Goal: Task Accomplishment & Management: Use online tool/utility

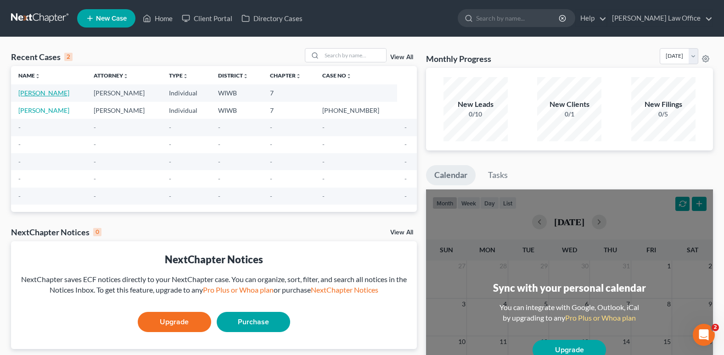
click at [59, 90] on link "[PERSON_NAME]" at bounding box center [43, 93] width 51 height 8
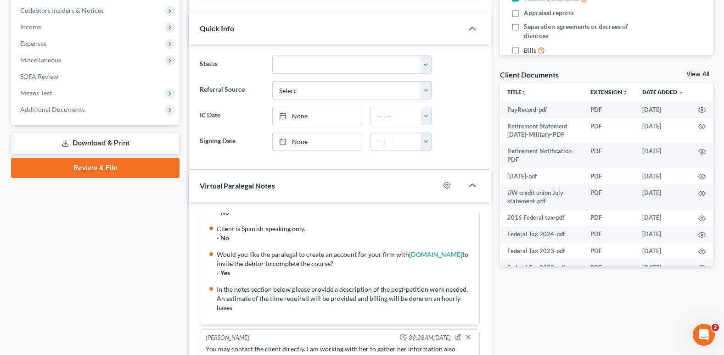
scroll to position [275, 0]
click at [122, 143] on link "Download & Print" at bounding box center [95, 143] width 168 height 22
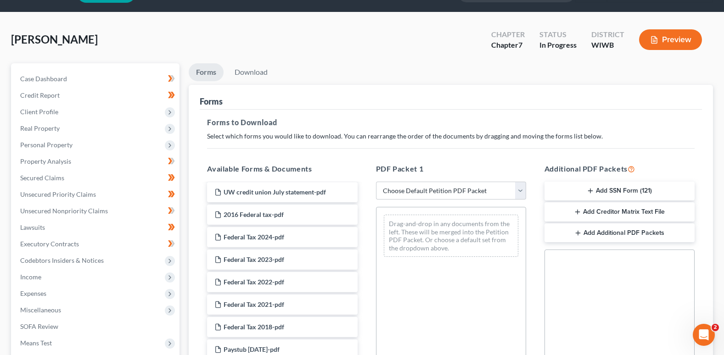
scroll to position [46, 0]
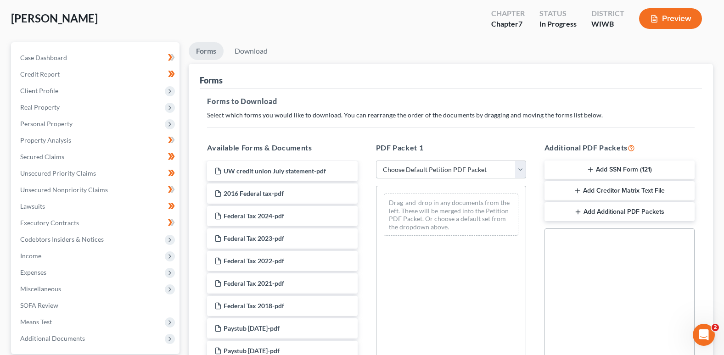
click at [521, 168] on select "Choose Default Petition PDF Packet Complete Bankruptcy Petition (all forms and …" at bounding box center [451, 170] width 150 height 18
select select "0"
click at [376, 161] on select "Choose Default Petition PDF Packet Complete Bankruptcy Petition (all forms and …" at bounding box center [451, 170] width 150 height 18
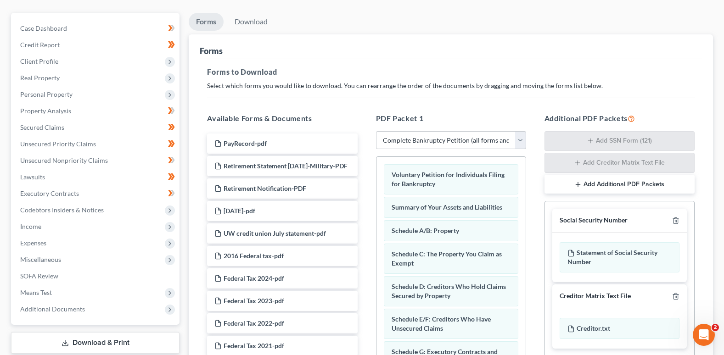
scroll to position [75, 0]
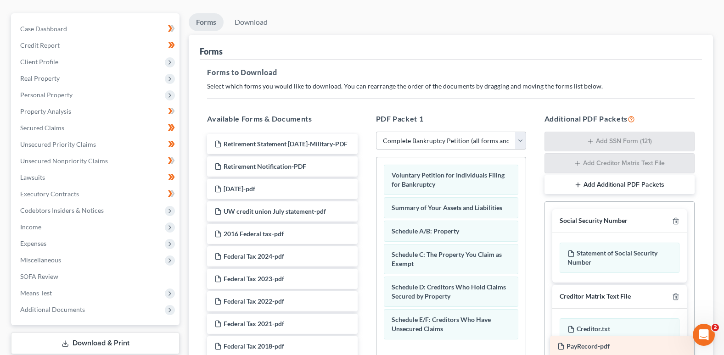
drag, startPoint x: 286, startPoint y: 143, endPoint x: 629, endPoint y: 345, distance: 398.1
click at [364, 345] on div "PayRecord-pdf PayRecord-pdf Retirement Statement [DATE]-Military-PDF Retirement…" at bounding box center [282, 362] width 165 height 457
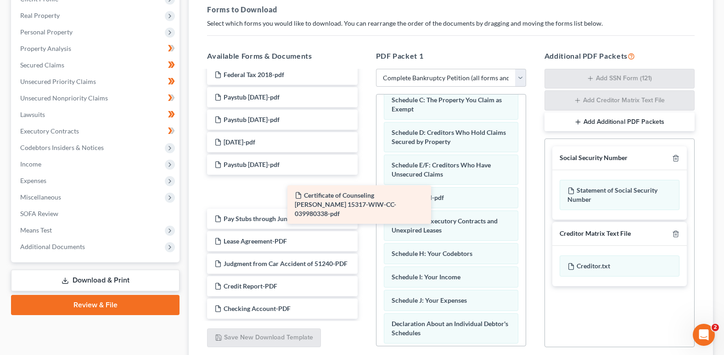
scroll to position [195, 0]
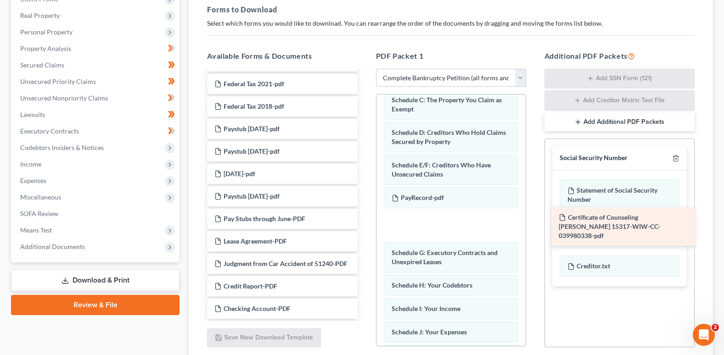
drag, startPoint x: 280, startPoint y: 178, endPoint x: 625, endPoint y: 217, distance: 346.4
click at [364, 217] on div "Certificate of Counseling [PERSON_NAME] 15317-WIW-CC-039980338-pdf Retirement S…" at bounding box center [282, 106] width 165 height 425
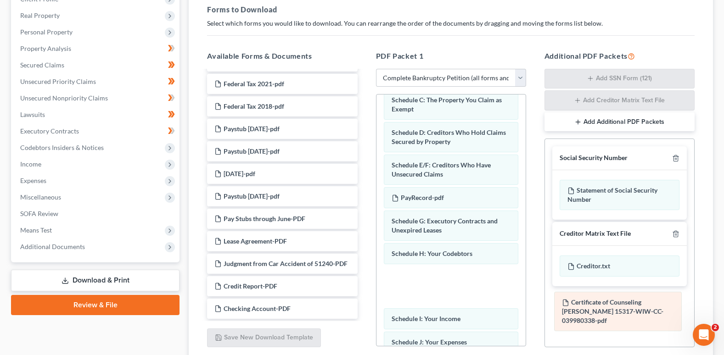
drag, startPoint x: 462, startPoint y: 224, endPoint x: 632, endPoint y: 306, distance: 188.6
click at [525, 306] on div "Certificate of Counseling [PERSON_NAME] 15317-WIW-CC-039980338-pdf Voluntary Pe…" at bounding box center [450, 325] width 149 height 644
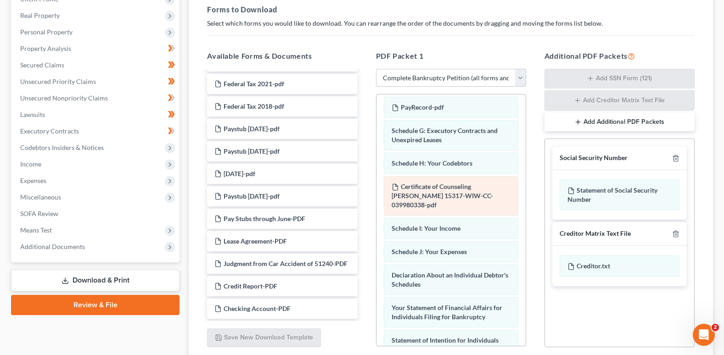
scroll to position [184, 0]
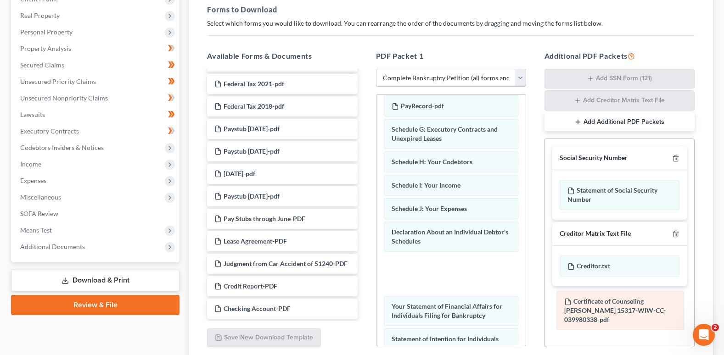
drag, startPoint x: 398, startPoint y: 186, endPoint x: 570, endPoint y: 302, distance: 208.0
click at [525, 302] on div "Certificate of Counseling [PERSON_NAME] 15317-WIW-CC-039980338-pdf Voluntary Pe…" at bounding box center [450, 233] width 149 height 644
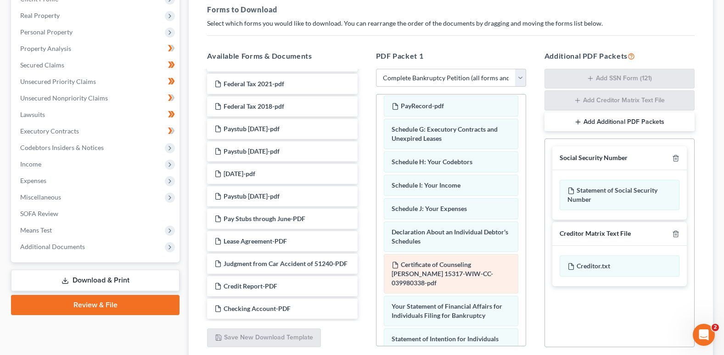
click at [445, 269] on div "Certificate of Counseling [PERSON_NAME] 15317-WIW-CC-039980338-pdf" at bounding box center [451, 273] width 134 height 39
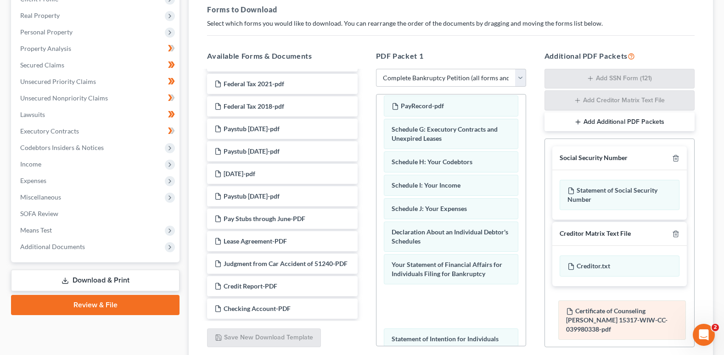
drag, startPoint x: 397, startPoint y: 265, endPoint x: 572, endPoint y: 312, distance: 180.4
click at [525, 312] on div "Certificate of Counseling [PERSON_NAME] 15317-WIW-CC-039980338-pdf Voluntary Pe…" at bounding box center [450, 233] width 149 height 644
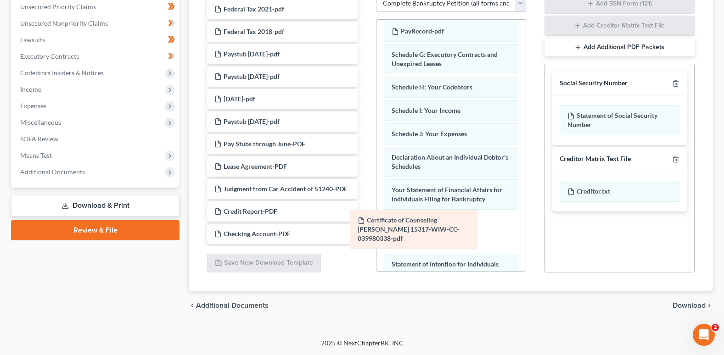
scroll to position [227, 0]
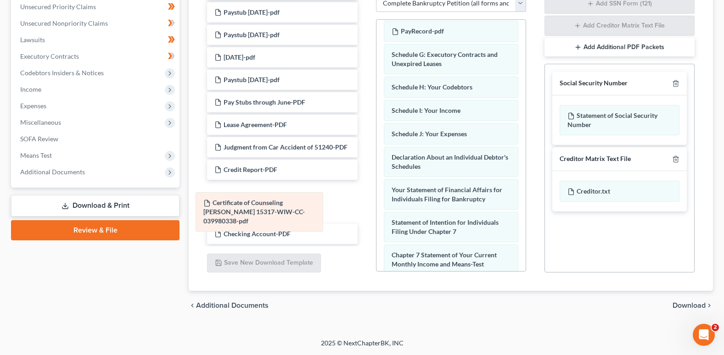
drag, startPoint x: 417, startPoint y: 226, endPoint x: 229, endPoint y: 206, distance: 188.7
click at [376, 206] on div "Certificate of Counseling [PERSON_NAME] 15317-WIW-CC-039980338-pdf Voluntary Pe…" at bounding box center [450, 137] width 149 height 603
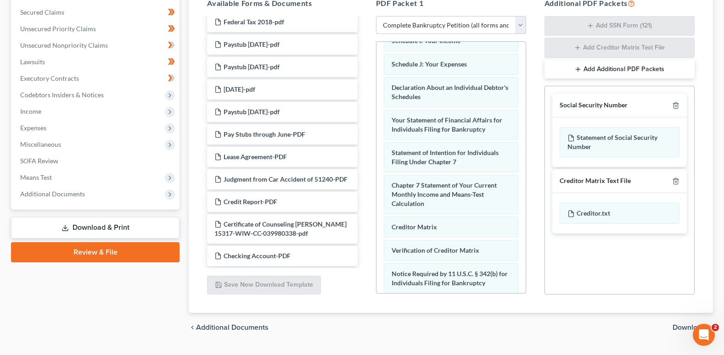
scroll to position [212, 0]
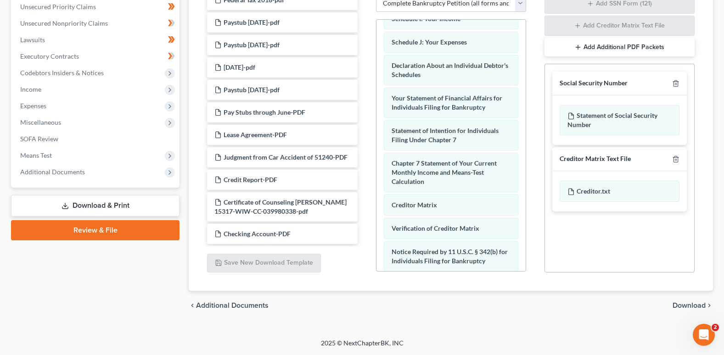
click at [595, 158] on div "Creditor Matrix Text File" at bounding box center [594, 159] width 71 height 9
click at [591, 44] on button "Add Additional PDF Packets" at bounding box center [619, 47] width 150 height 19
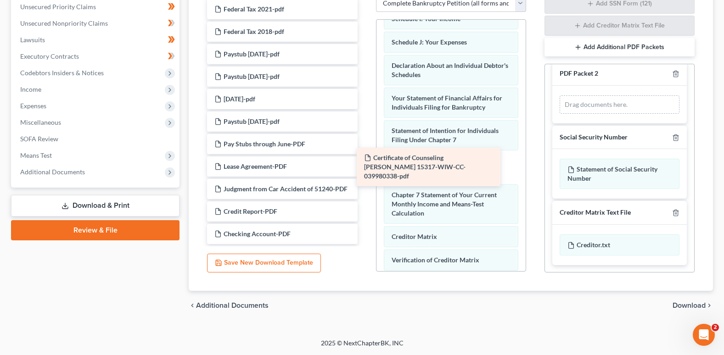
scroll to position [195, 0]
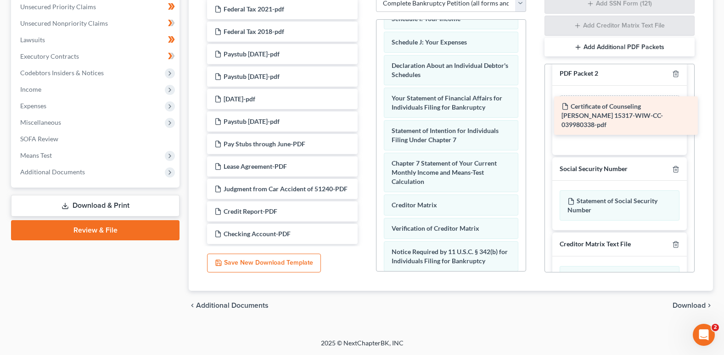
drag, startPoint x: 261, startPoint y: 202, endPoint x: 608, endPoint y: 106, distance: 359.9
click at [364, 106] on div "Certificate of Counseling [PERSON_NAME] 15317-WIW-CC-039980338-pdf Retirement S…" at bounding box center [282, 31] width 165 height 425
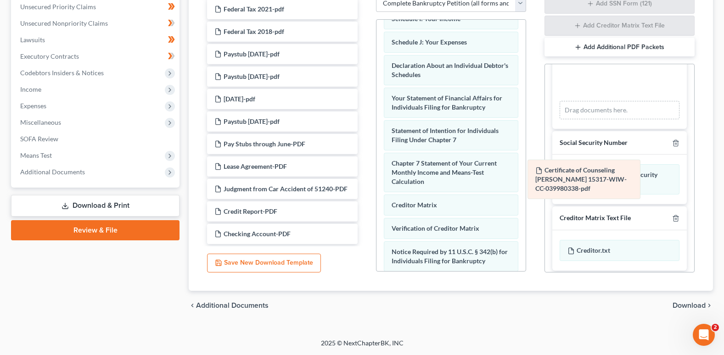
scroll to position [4, 0]
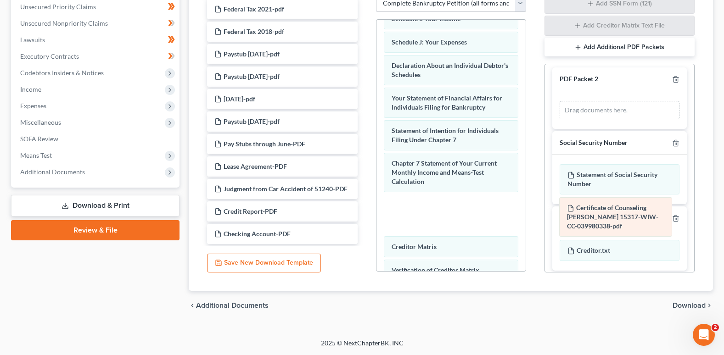
drag, startPoint x: 595, startPoint y: 78, endPoint x: 595, endPoint y: 216, distance: 138.1
click at [595, 129] on div "Certificate of Counseling [PERSON_NAME] 15317-WIW-CC-039980338-pdf Certificate …" at bounding box center [619, 110] width 134 height 38
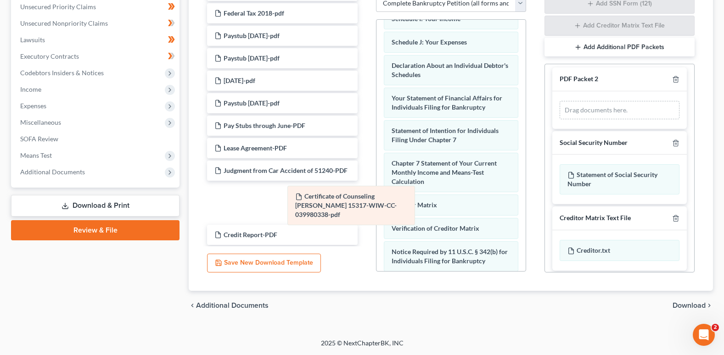
scroll to position [227, 0]
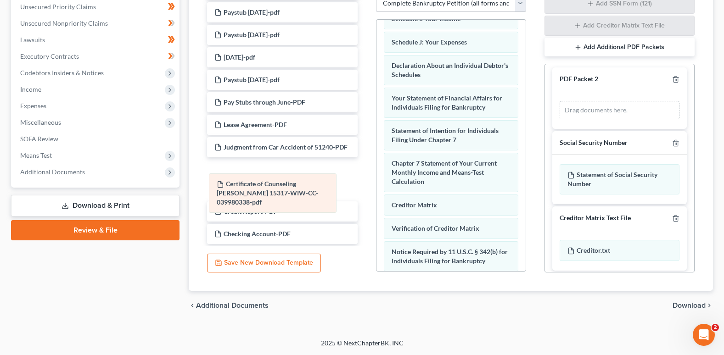
drag, startPoint x: 443, startPoint y: 207, endPoint x: 268, endPoint y: 186, distance: 176.1
click at [376, 186] on div "Certificate of Counseling [PERSON_NAME] 15317-WIW-CC-039980338-pdf Voluntary Pe…" at bounding box center [450, 45] width 149 height 603
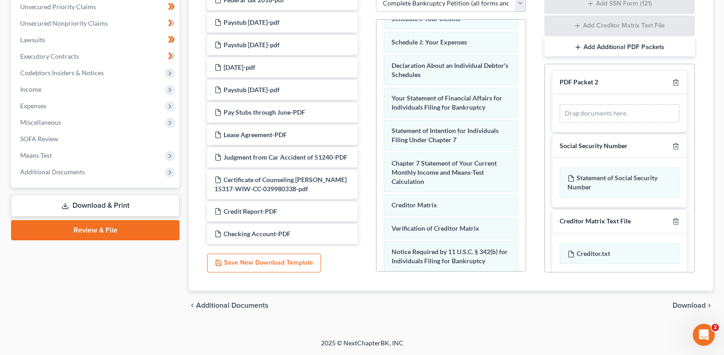
scroll to position [0, 0]
click at [672, 146] on icon "button" at bounding box center [675, 147] width 7 height 7
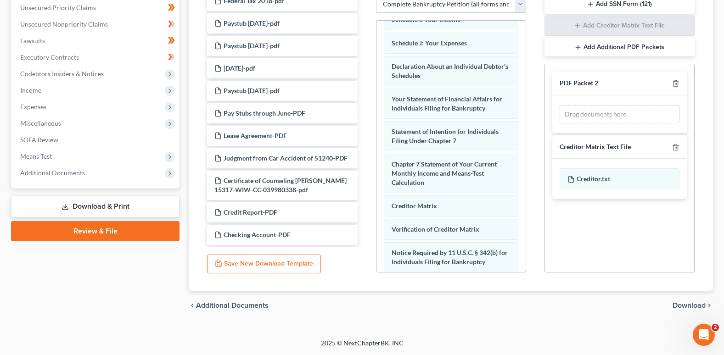
scroll to position [212, 0]
click at [673, 146] on icon "button" at bounding box center [675, 147] width 4 height 6
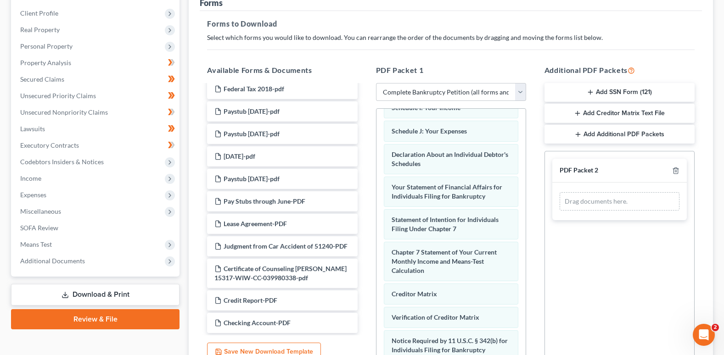
scroll to position [120, 0]
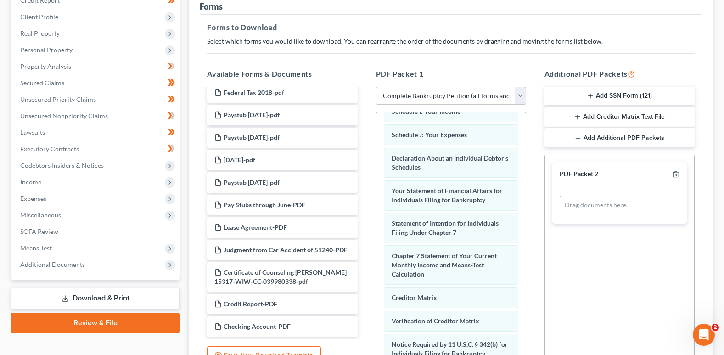
click at [604, 91] on button "Add SSN Form (121)" at bounding box center [619, 96] width 150 height 19
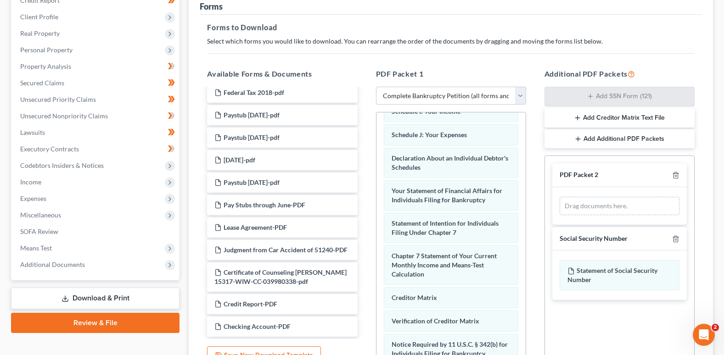
click at [615, 136] on button "Add Additional PDF Packets" at bounding box center [619, 138] width 150 height 19
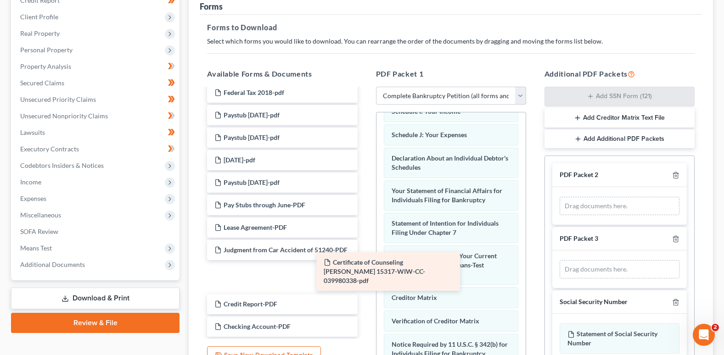
scroll to position [195, 0]
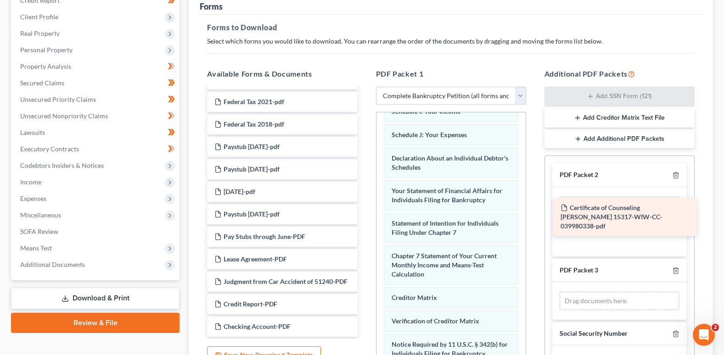
drag, startPoint x: 251, startPoint y: 273, endPoint x: 597, endPoint y: 208, distance: 352.0
click at [364, 208] on div "Certificate of Counseling [PERSON_NAME] 15317-WIW-CC-039980338-pdf Retirement S…" at bounding box center [282, 124] width 165 height 425
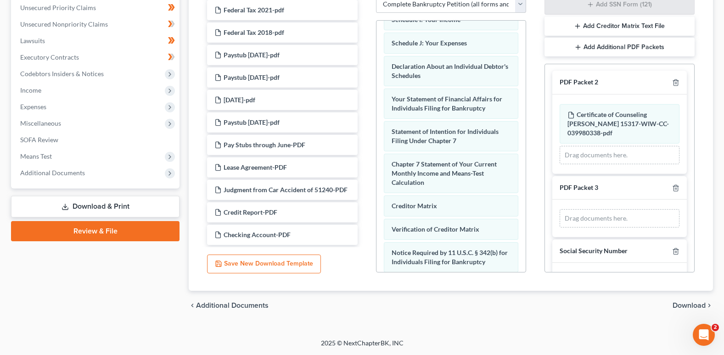
scroll to position [0, 0]
click at [672, 189] on icon "button" at bounding box center [675, 188] width 7 height 7
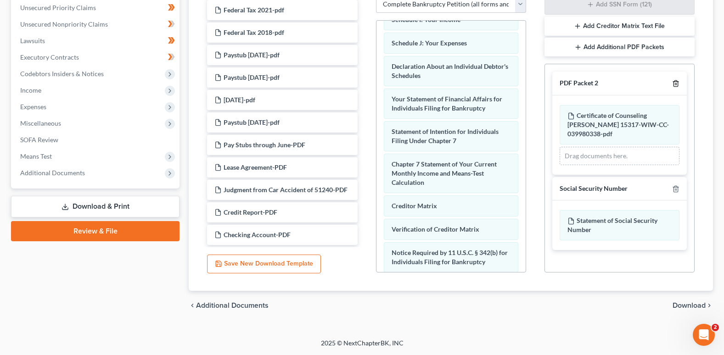
click at [678, 81] on icon "button" at bounding box center [675, 83] width 7 height 7
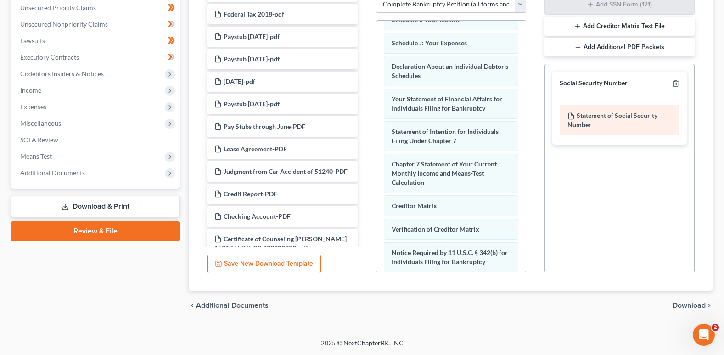
scroll to position [227, 0]
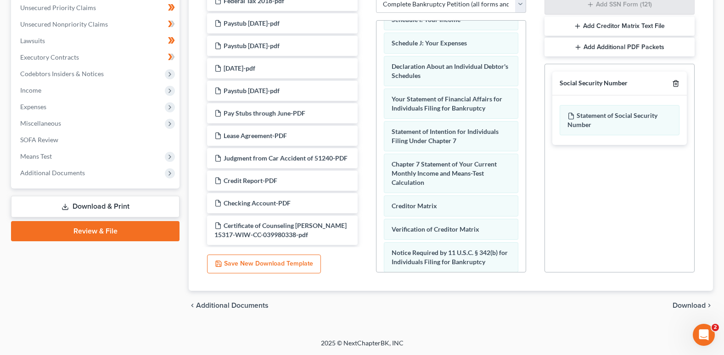
click at [675, 82] on polyline "button" at bounding box center [676, 82] width 6 height 0
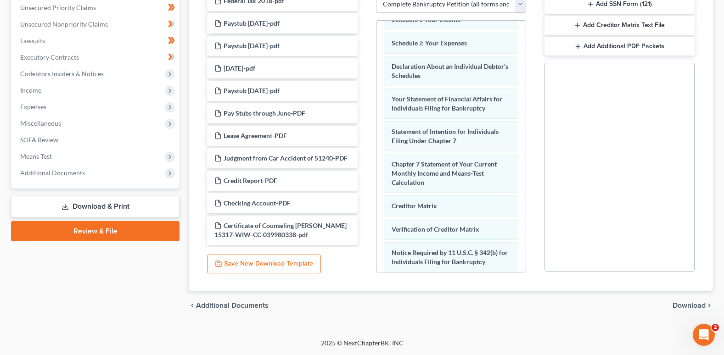
click at [588, 97] on div "Social Security Number Statement of Social Security Number Creditor Matrix Text…" at bounding box center [619, 167] width 150 height 209
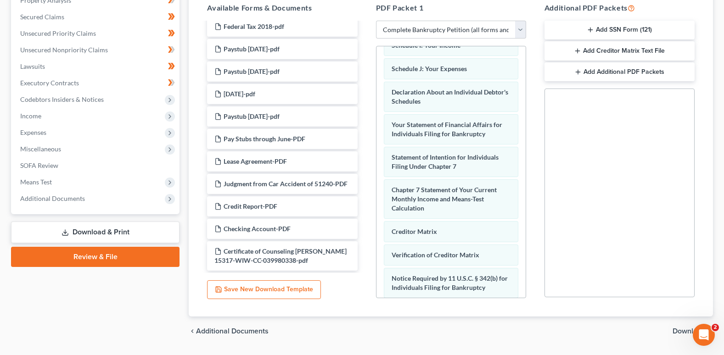
scroll to position [166, 0]
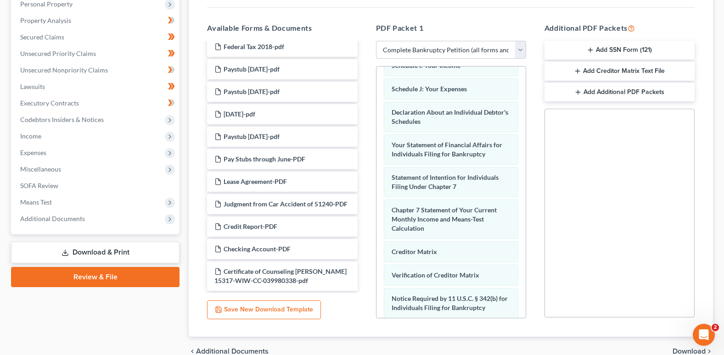
click at [588, 90] on button "Add Additional PDF Packets" at bounding box center [619, 92] width 150 height 19
click at [581, 89] on icon "button" at bounding box center [577, 92] width 7 height 7
click at [674, 191] on icon "button" at bounding box center [675, 192] width 7 height 7
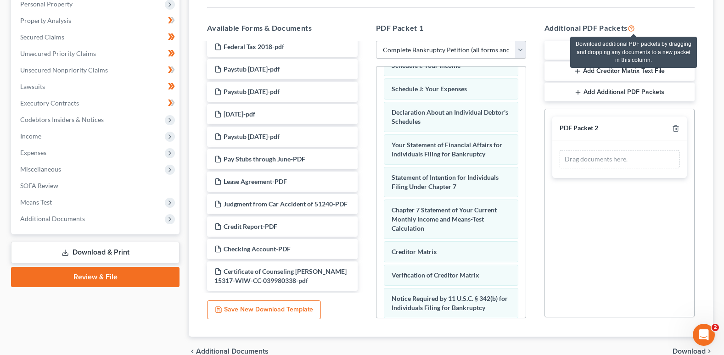
click at [633, 27] on icon at bounding box center [630, 27] width 7 height 9
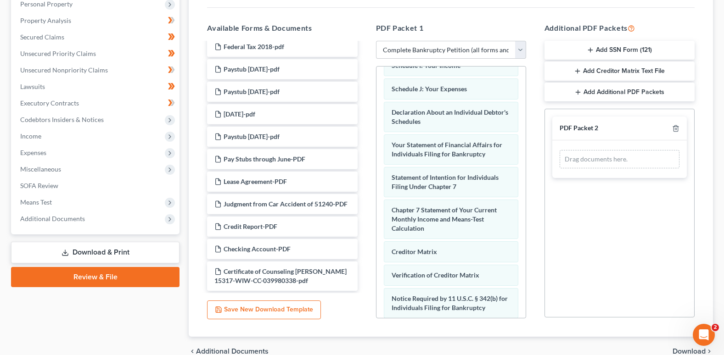
click at [588, 159] on div "Drag documents here." at bounding box center [619, 159] width 120 height 18
drag, startPoint x: 598, startPoint y: 48, endPoint x: 580, endPoint y: 158, distance: 111.2
click at [580, 157] on div "Additional PDF Packets Add SSN Form (121) Add Creditor Matrix Text File Add Add…" at bounding box center [619, 170] width 168 height 311
click at [601, 46] on button "Add SSN Form (121)" at bounding box center [619, 50] width 150 height 19
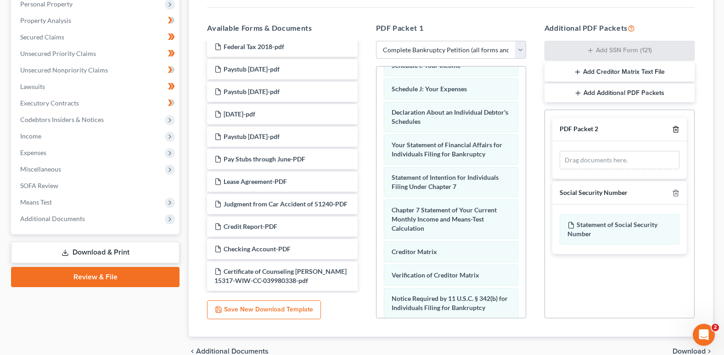
click at [675, 127] on icon "button" at bounding box center [675, 129] width 7 height 7
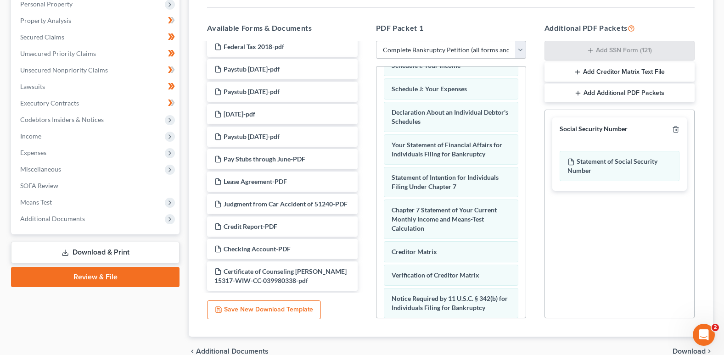
click at [604, 89] on button "Add Additional PDF Packets" at bounding box center [619, 93] width 150 height 19
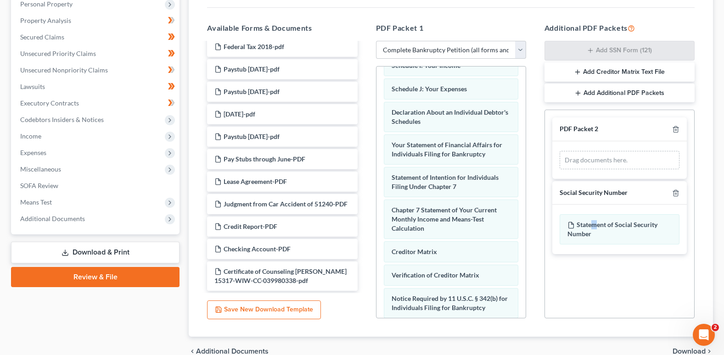
drag, startPoint x: 594, startPoint y: 224, endPoint x: 592, endPoint y: 211, distance: 13.0
click at [592, 211] on div "Statement of Social Security Number" at bounding box center [619, 230] width 134 height 50
drag, startPoint x: 592, startPoint y: 211, endPoint x: 574, endPoint y: 155, distance: 58.9
click at [574, 155] on div "Drag documents here." at bounding box center [619, 160] width 120 height 18
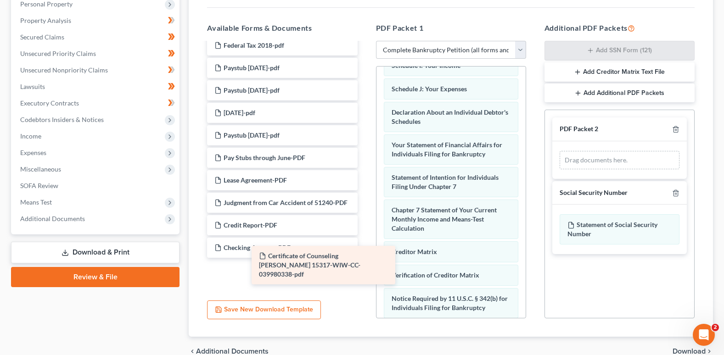
scroll to position [195, 0]
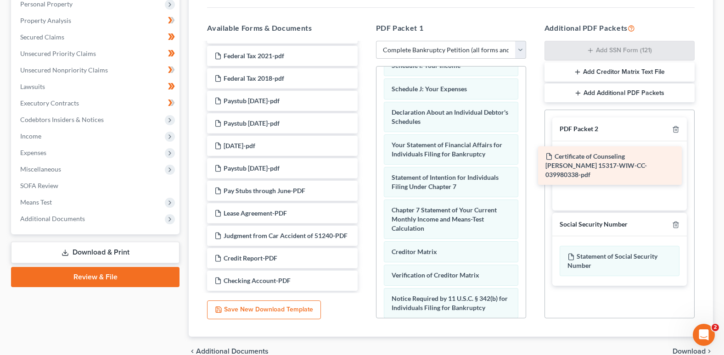
drag, startPoint x: 278, startPoint y: 274, endPoint x: 612, endPoint y: 159, distance: 353.8
click at [364, 159] on div "Certificate of Counseling [PERSON_NAME] 15317-WIW-CC-039980338-pdf Retirement S…" at bounding box center [282, 78] width 165 height 425
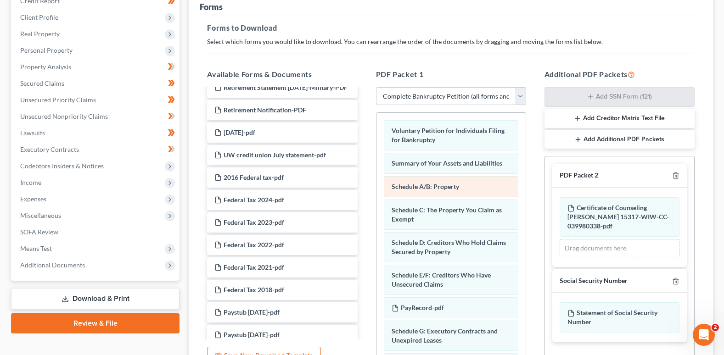
scroll to position [120, 0]
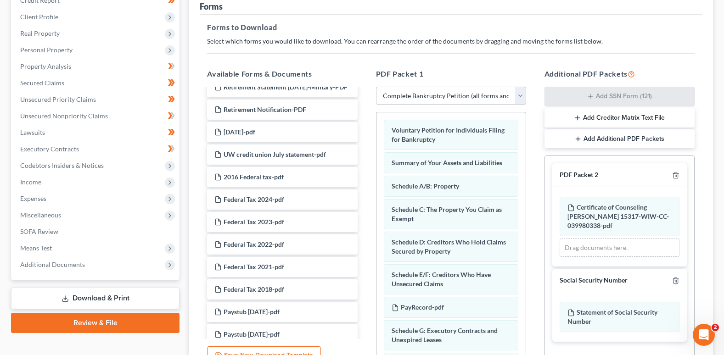
click at [518, 97] on select "Choose Default Petition PDF Packet Complete Bankruptcy Petition (all forms and …" at bounding box center [451, 96] width 150 height 18
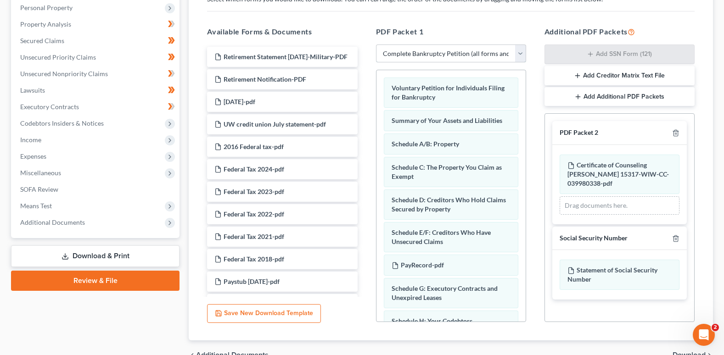
scroll to position [166, 0]
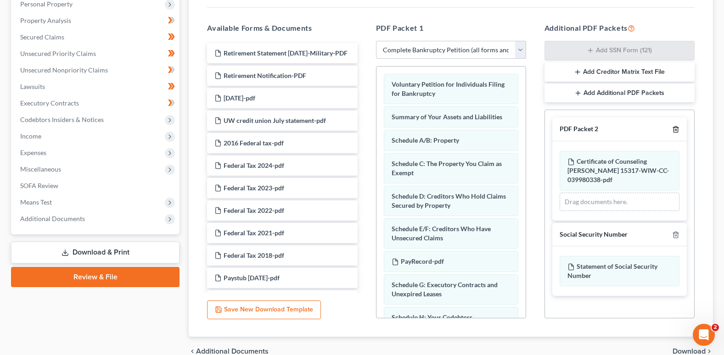
click at [674, 130] on icon "button" at bounding box center [675, 129] width 7 height 7
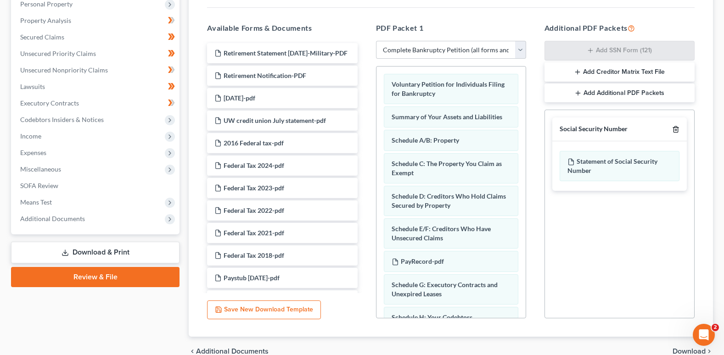
click at [673, 127] on icon "button" at bounding box center [675, 129] width 7 height 7
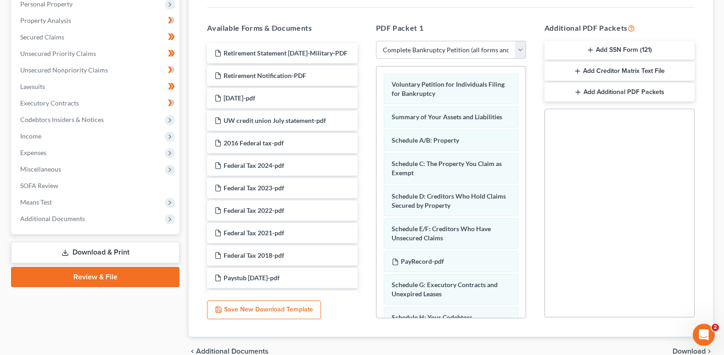
click at [592, 47] on icon "button" at bounding box center [589, 49] width 7 height 7
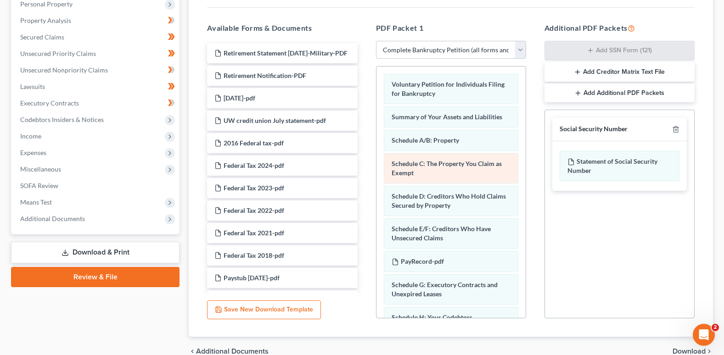
scroll to position [46, 0]
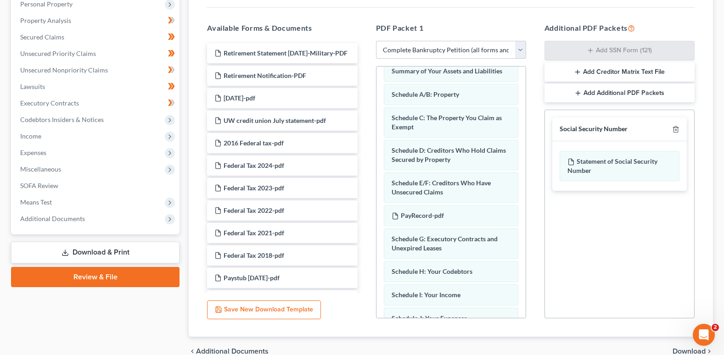
click at [578, 208] on div "Social Security Number Statement of Social Security Number Creditor Matrix Text…" at bounding box center [619, 214] width 150 height 209
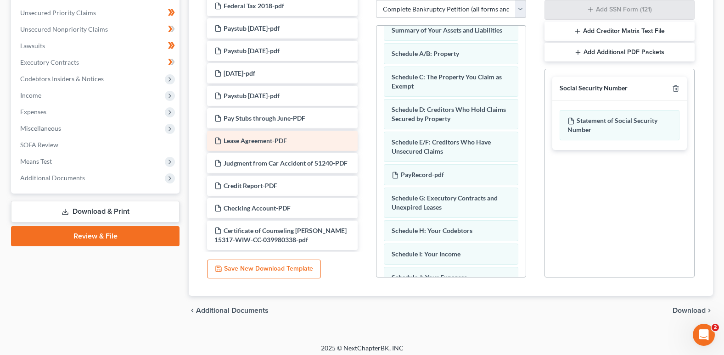
scroll to position [212, 0]
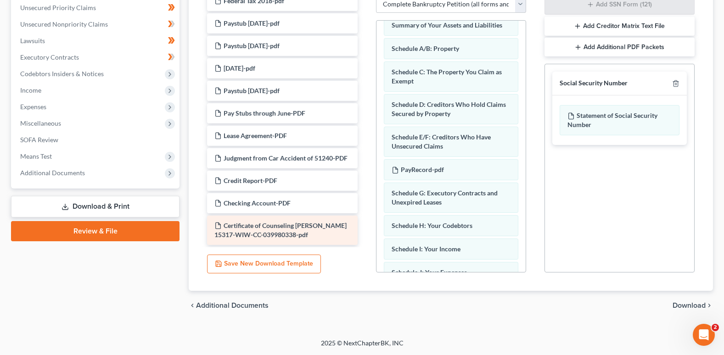
click at [292, 231] on span "Certificate of Counseling [PERSON_NAME] 15317-WIW-CC-039980338-pdf" at bounding box center [280, 230] width 132 height 17
click at [230, 229] on div "Certificate of Counseling [PERSON_NAME] 15317-WIW-CC-039980338-pdf" at bounding box center [282, 230] width 150 height 29
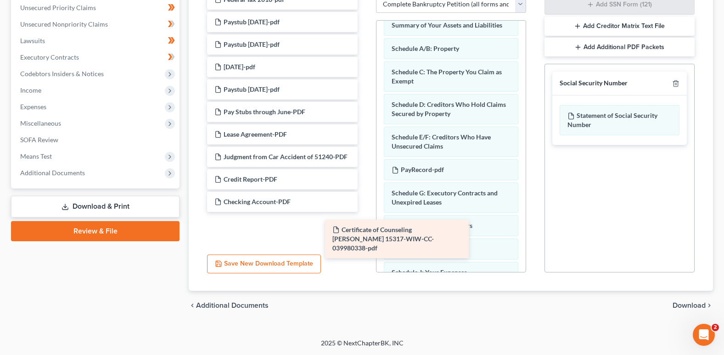
scroll to position [195, 0]
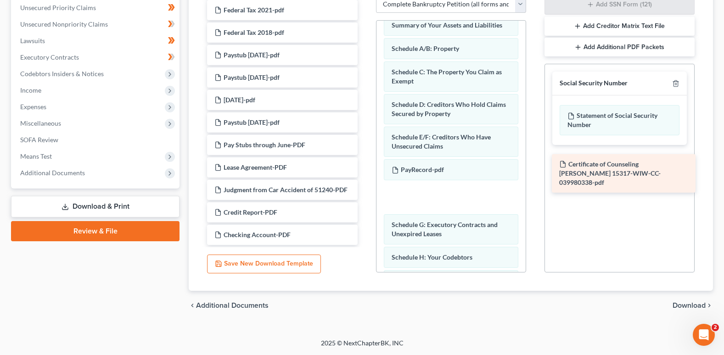
drag, startPoint x: 230, startPoint y: 229, endPoint x: 575, endPoint y: 168, distance: 350.1
click at [364, 168] on div "Certificate of Counseling [PERSON_NAME] 15317-WIW-CC-039980338-pdf Retirement S…" at bounding box center [282, 32] width 165 height 425
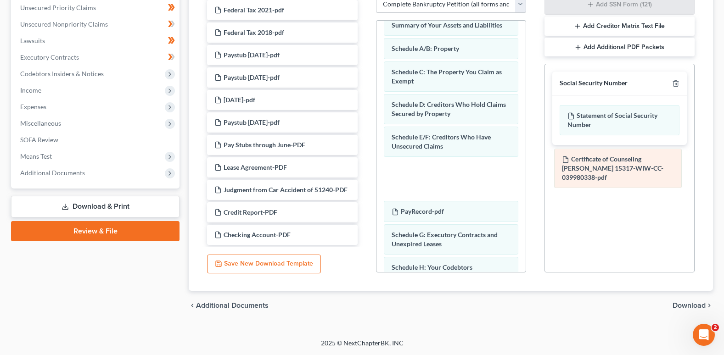
drag, startPoint x: 421, startPoint y: 193, endPoint x: 592, endPoint y: 159, distance: 173.6
click at [525, 159] on div "Certificate of Counseling [PERSON_NAME] 15317-WIW-CC-039980338-pdf Voluntary Pe…" at bounding box center [450, 297] width 149 height 644
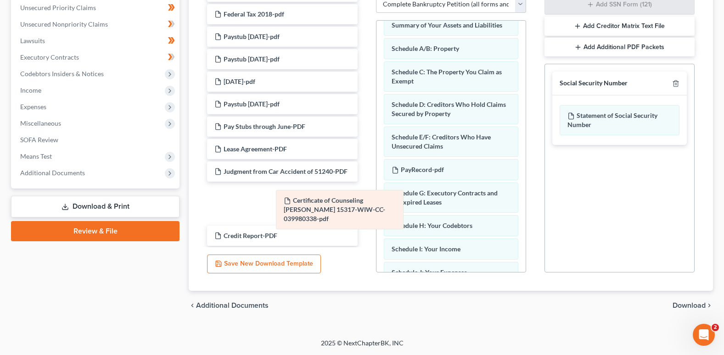
scroll to position [227, 0]
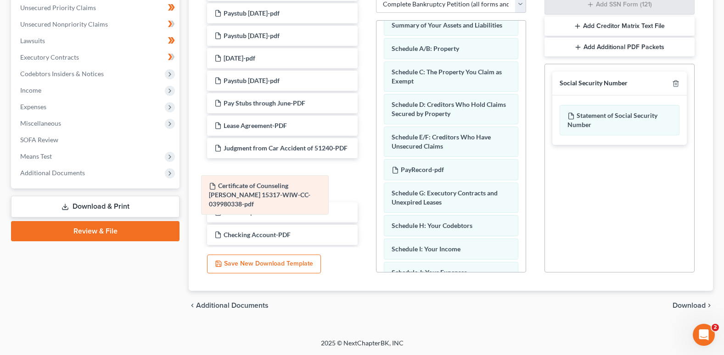
drag, startPoint x: 410, startPoint y: 170, endPoint x: 228, endPoint y: 186, distance: 182.9
click at [376, 186] on div "Certificate of Counseling [PERSON_NAME] 15317-WIW-CC-039980338-pdf Voluntary Pe…" at bounding box center [450, 276] width 149 height 603
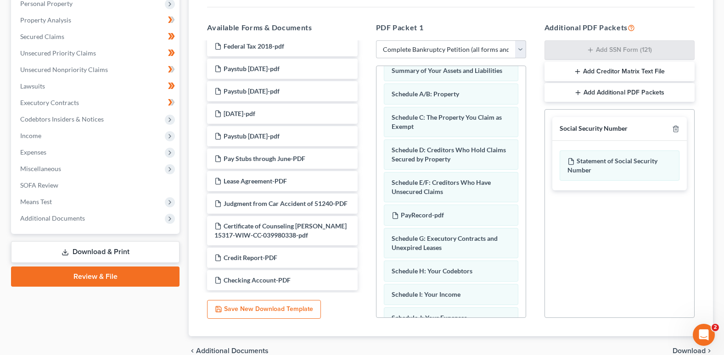
scroll to position [166, 0]
click at [586, 90] on button "Add Additional PDF Packets" at bounding box center [619, 93] width 150 height 19
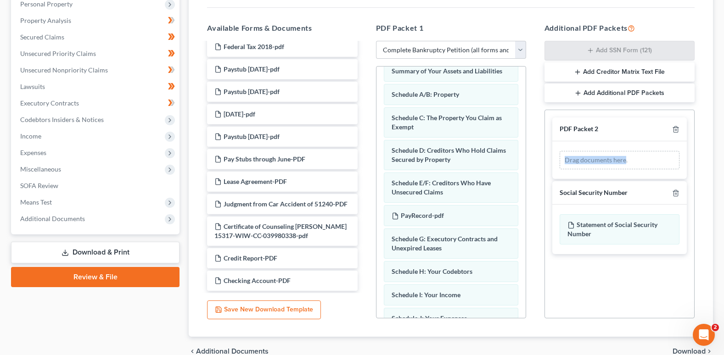
drag, startPoint x: 633, startPoint y: 126, endPoint x: 626, endPoint y: 158, distance: 33.3
click at [625, 158] on div "PDF Packet 2 Drag documents here." at bounding box center [619, 147] width 134 height 61
drag, startPoint x: 626, startPoint y: 158, endPoint x: 636, endPoint y: 159, distance: 10.1
click at [636, 159] on div "Drag documents here." at bounding box center [619, 160] width 120 height 18
click at [585, 156] on div "Drag documents here." at bounding box center [619, 160] width 120 height 18
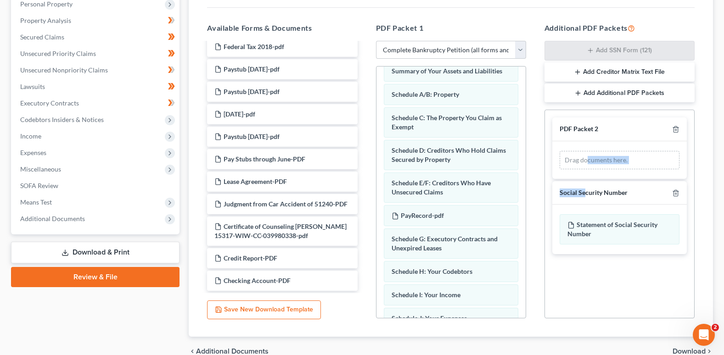
drag, startPoint x: 586, startPoint y: 193, endPoint x: 587, endPoint y: 152, distance: 40.9
click at [587, 152] on div "PDF Packet 2 Drag documents here. Social Security Number Statement of Social Se…" at bounding box center [619, 185] width 149 height 151
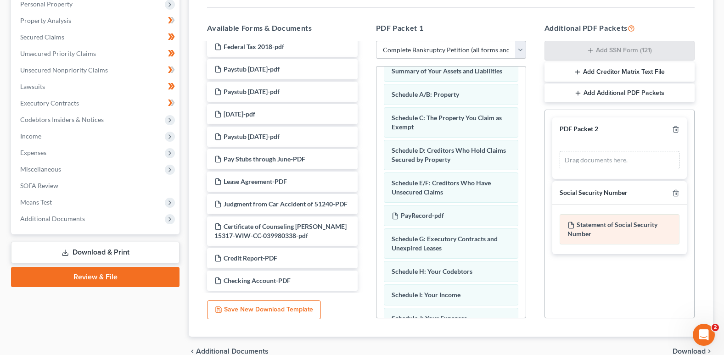
drag, startPoint x: 587, startPoint y: 152, endPoint x: 607, endPoint y: 234, distance: 84.0
click at [607, 234] on div "Statement of Social Security Number" at bounding box center [619, 229] width 120 height 30
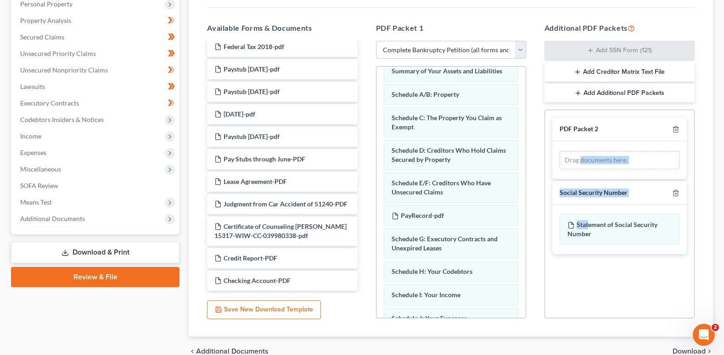
drag, startPoint x: 589, startPoint y: 225, endPoint x: 579, endPoint y: 155, distance: 70.9
click at [579, 155] on div "PDF Packet 2 Drag documents here. Social Security Number Statement of Social Se…" at bounding box center [619, 185] width 149 height 151
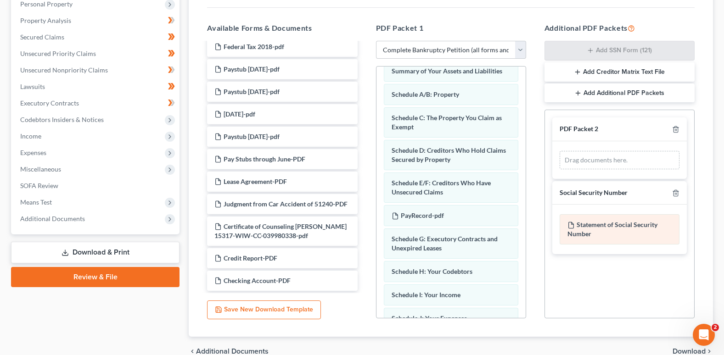
drag, startPoint x: 579, startPoint y: 155, endPoint x: 618, endPoint y: 220, distance: 75.6
click at [618, 224] on div "Statement of Social Security Number" at bounding box center [619, 229] width 120 height 30
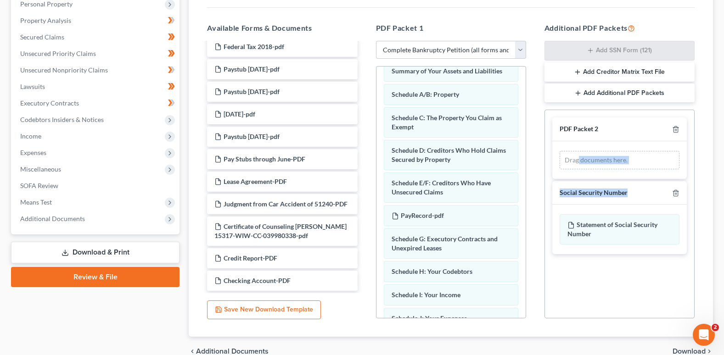
drag, startPoint x: 570, startPoint y: 223, endPoint x: 577, endPoint y: 162, distance: 62.4
click at [577, 160] on div "PDF Packet 2 Drag documents here. Social Security Number Statement of Social Se…" at bounding box center [619, 185] width 149 height 151
drag, startPoint x: 577, startPoint y: 162, endPoint x: 590, endPoint y: 192, distance: 33.3
click at [590, 192] on div "Social Security Number" at bounding box center [593, 193] width 68 height 9
drag, startPoint x: 564, startPoint y: 195, endPoint x: 573, endPoint y: 166, distance: 30.3
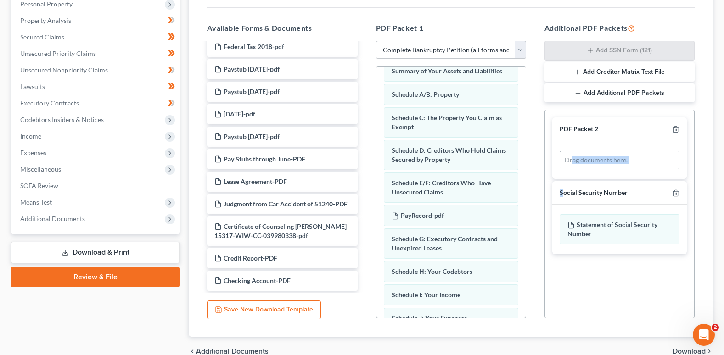
click at [573, 166] on div "PDF Packet 2 Drag documents here. Social Security Number Statement of Social Se…" at bounding box center [619, 185] width 149 height 151
drag, startPoint x: 573, startPoint y: 166, endPoint x: 570, endPoint y: 172, distance: 6.6
click at [570, 172] on div "Drag documents here." at bounding box center [619, 160] width 134 height 38
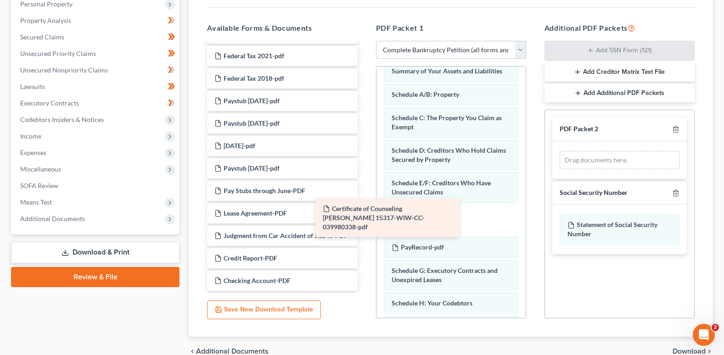
scroll to position [195, 0]
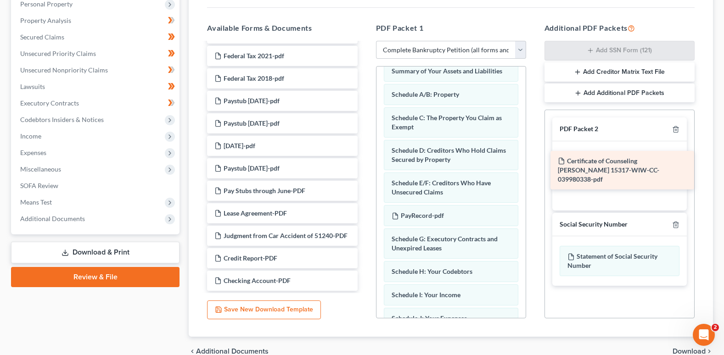
drag, startPoint x: 290, startPoint y: 229, endPoint x: 633, endPoint y: 164, distance: 348.5
click at [364, 164] on div "Certificate of Counseling [PERSON_NAME] 15317-WIW-CC-039980338-pdf Retirement S…" at bounding box center [282, 78] width 165 height 425
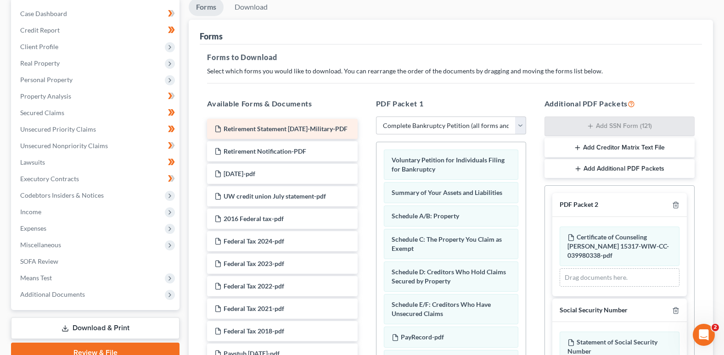
scroll to position [74, 0]
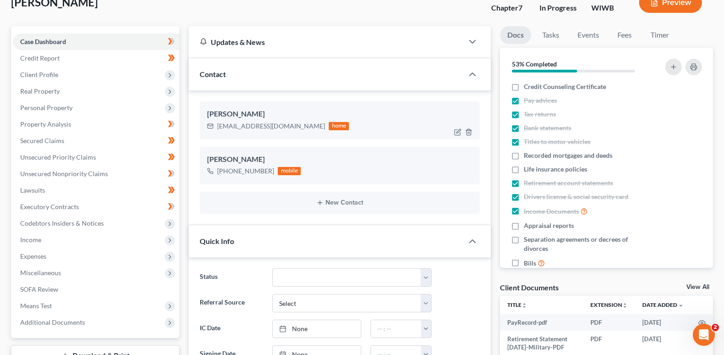
scroll to position [46, 0]
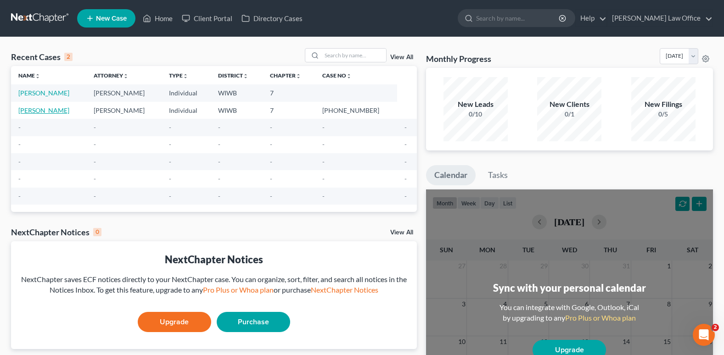
click at [52, 110] on link "[PERSON_NAME]" at bounding box center [43, 110] width 51 height 8
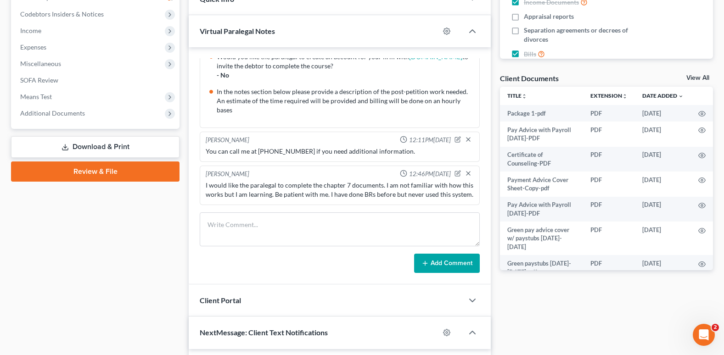
scroll to position [275, 0]
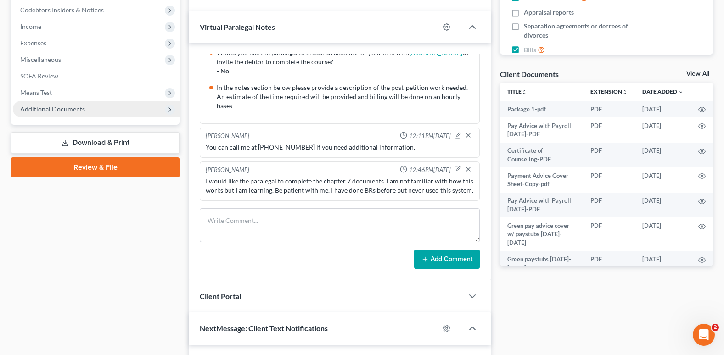
click at [73, 106] on span "Additional Documents" at bounding box center [52, 109] width 65 height 8
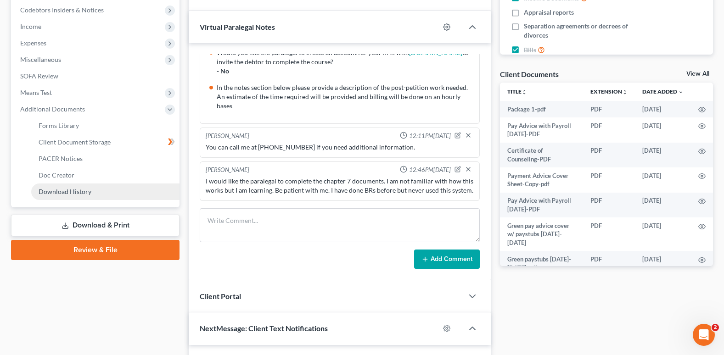
click at [85, 188] on span "Download History" at bounding box center [65, 192] width 53 height 8
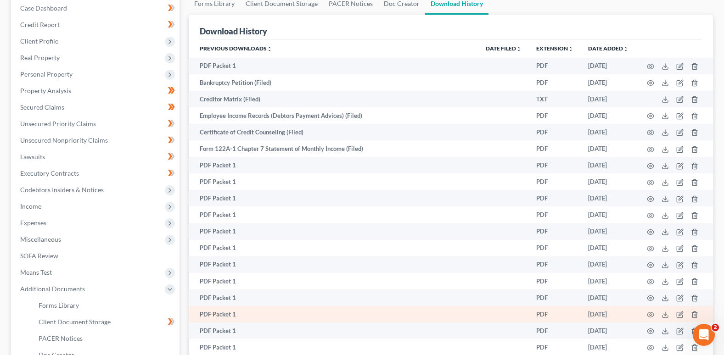
scroll to position [92, 0]
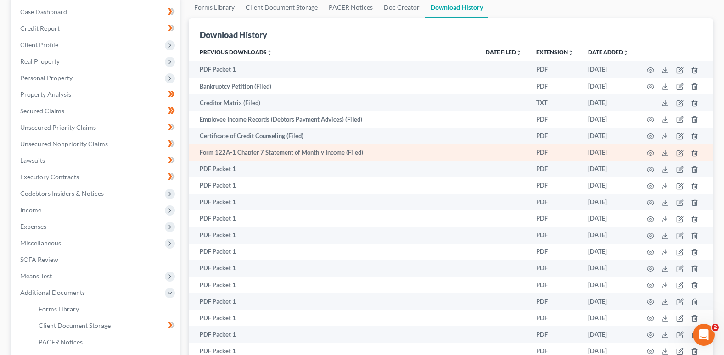
click at [328, 151] on td "Form 122A-1 Chapter 7 Statement of Monthly Income (Filed)" at bounding box center [334, 152] width 290 height 17
drag, startPoint x: 328, startPoint y: 151, endPoint x: 270, endPoint y: 154, distance: 57.4
click at [270, 154] on td "Form 122A-1 Chapter 7 Statement of Monthly Income (Filed)" at bounding box center [334, 152] width 290 height 17
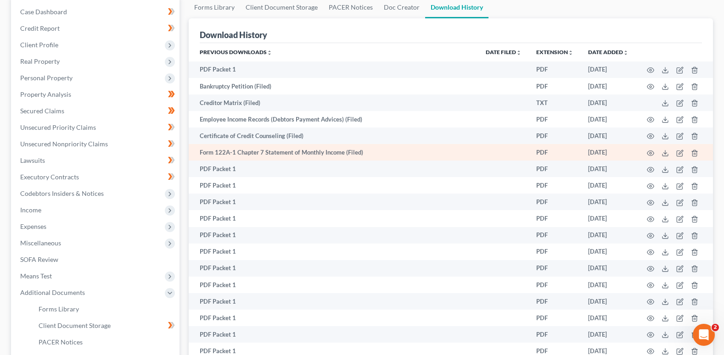
drag, startPoint x: 270, startPoint y: 154, endPoint x: 208, endPoint y: 153, distance: 62.4
click at [208, 153] on td "Form 122A-1 Chapter 7 Statement of Monthly Income (Filed)" at bounding box center [334, 152] width 290 height 17
click at [372, 152] on td "Form 122A-1 Chapter 7 Statement of Monthly Income (Filed)" at bounding box center [334, 152] width 290 height 17
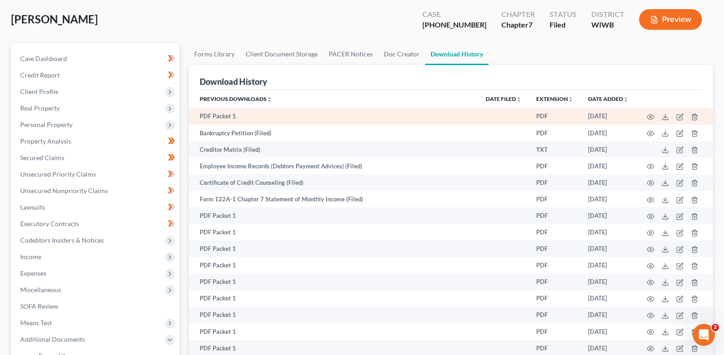
scroll to position [0, 0]
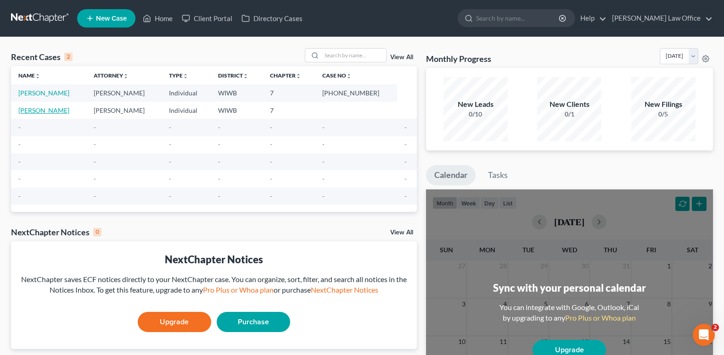
click at [58, 109] on link "[PERSON_NAME]" at bounding box center [43, 110] width 51 height 8
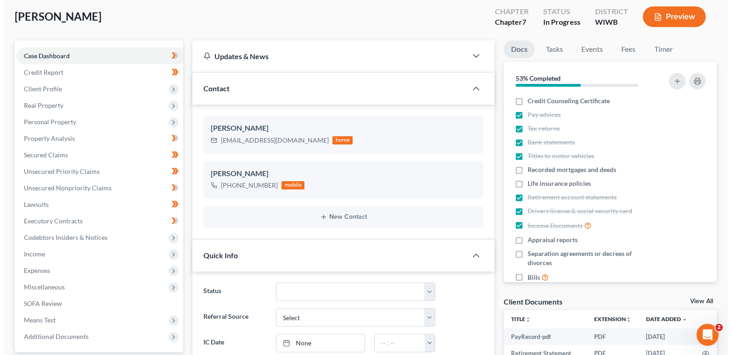
scroll to position [46, 0]
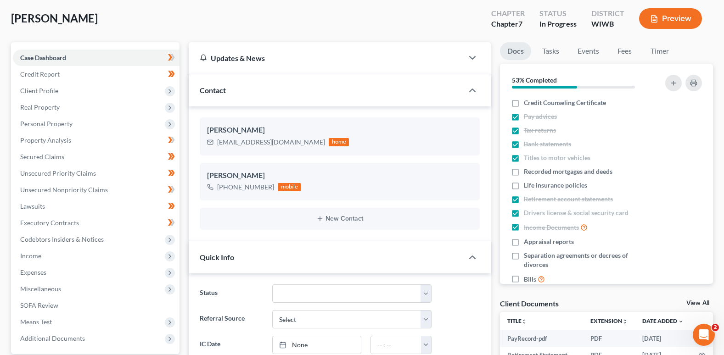
click at [681, 15] on button "Preview" at bounding box center [670, 18] width 63 height 21
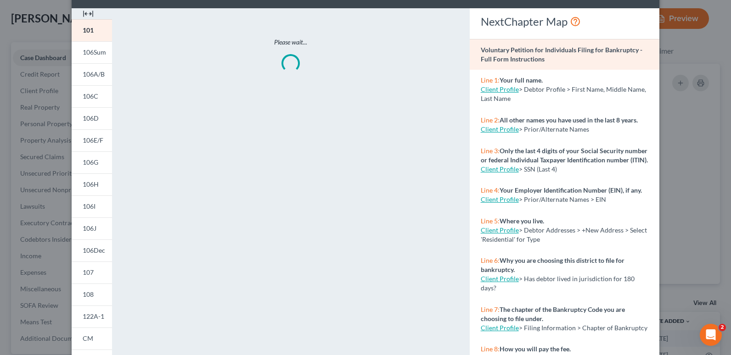
scroll to position [138, 0]
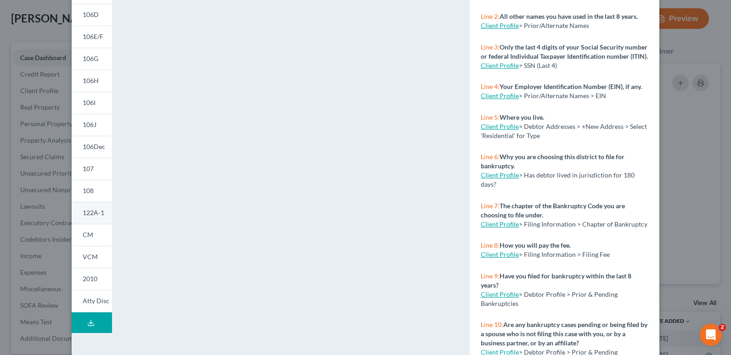
click at [99, 212] on span "122A-1" at bounding box center [94, 213] width 22 height 8
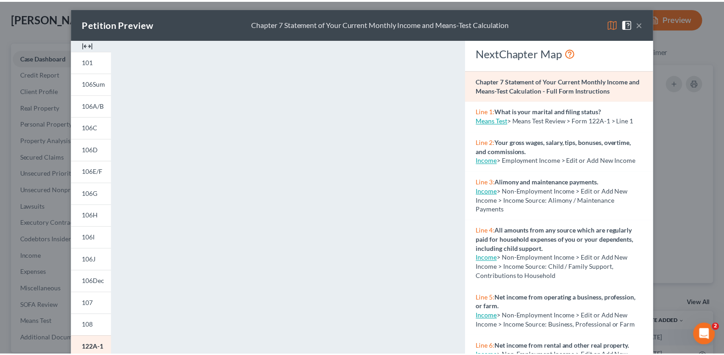
scroll to position [0, 0]
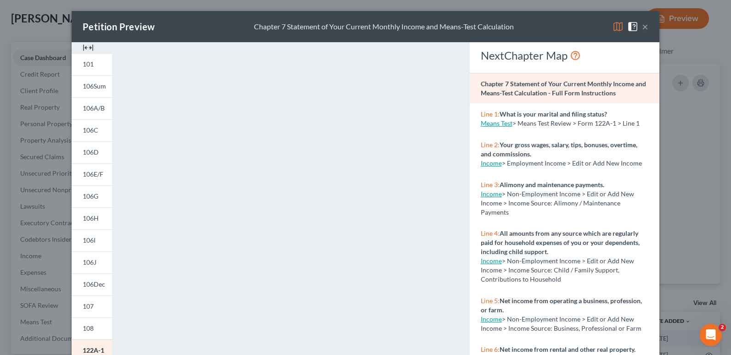
click at [642, 22] on button "×" at bounding box center [645, 26] width 6 height 11
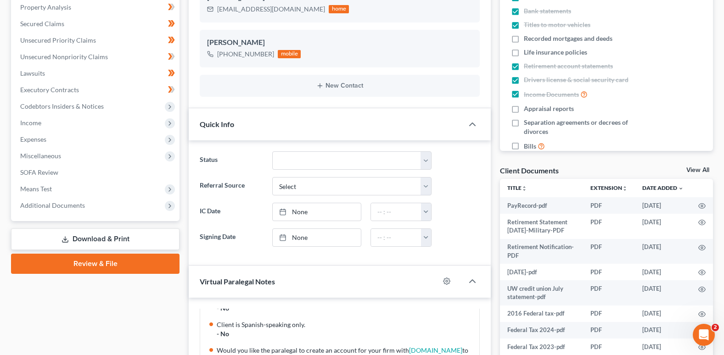
scroll to position [184, 0]
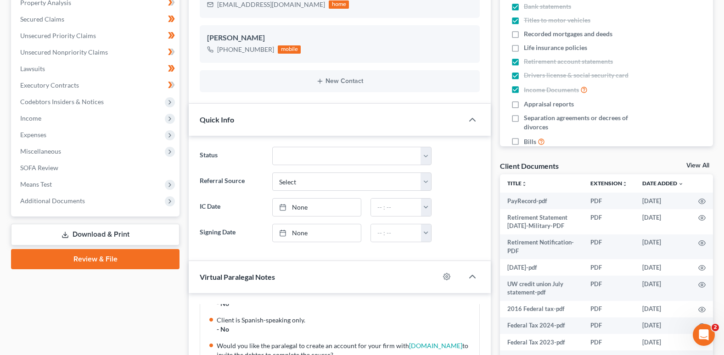
click at [122, 233] on link "Download & Print" at bounding box center [95, 235] width 168 height 22
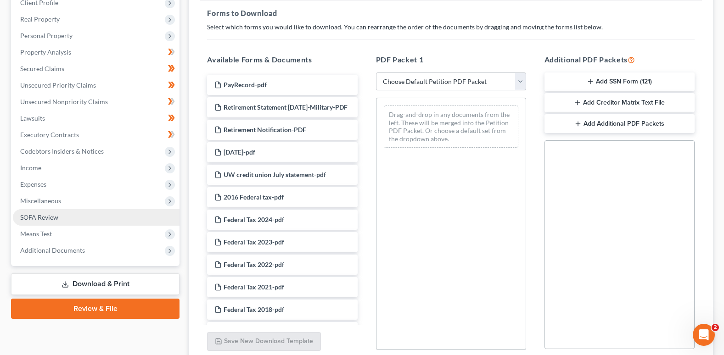
scroll to position [138, 0]
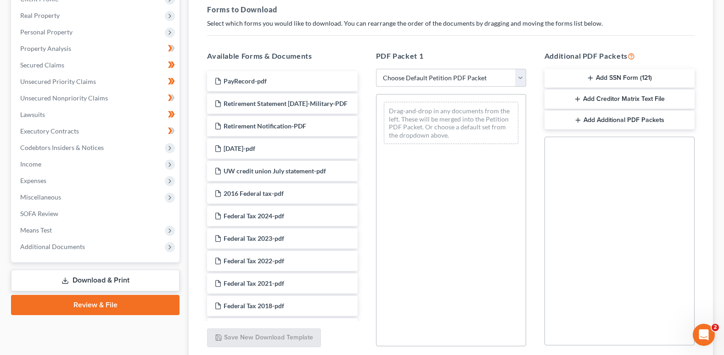
click at [520, 77] on select "Choose Default Petition PDF Packet Complete Bankruptcy Petition (all forms and …" at bounding box center [451, 78] width 150 height 18
click at [376, 69] on select "Choose Default Petition PDF Packet Complete Bankruptcy Petition (all forms and …" at bounding box center [451, 78] width 150 height 18
click at [469, 94] on div "Drag-and-drop in any documents from the left. These will be merged into the Pet…" at bounding box center [451, 220] width 150 height 252
click at [519, 77] on select "Choose Default Petition PDF Packet Complete Bankruptcy Petition (all forms and …" at bounding box center [451, 78] width 150 height 18
click at [376, 69] on select "Choose Default Petition PDF Packet Complete Bankruptcy Petition (all forms and …" at bounding box center [451, 78] width 150 height 18
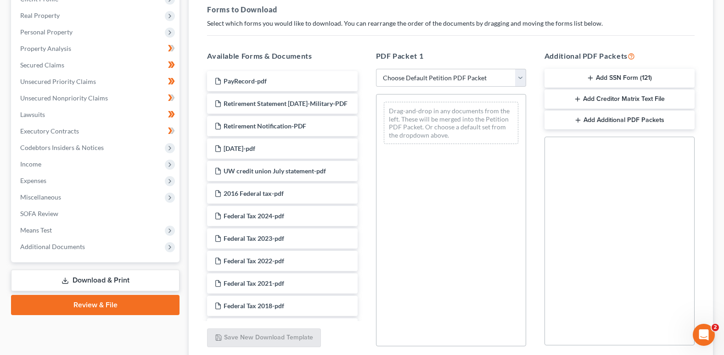
click at [417, 168] on div "Drag-and-drop in any documents from the left. These will be merged into the Pet…" at bounding box center [451, 220] width 150 height 252
click at [417, 125] on div "Drag-and-drop in any documents from the left. These will be merged into the Pet…" at bounding box center [451, 123] width 134 height 42
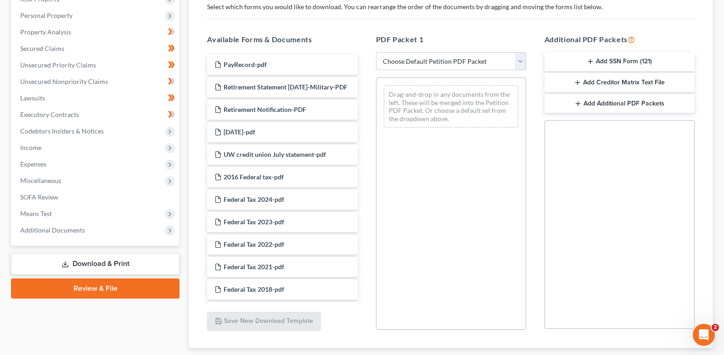
scroll to position [74, 0]
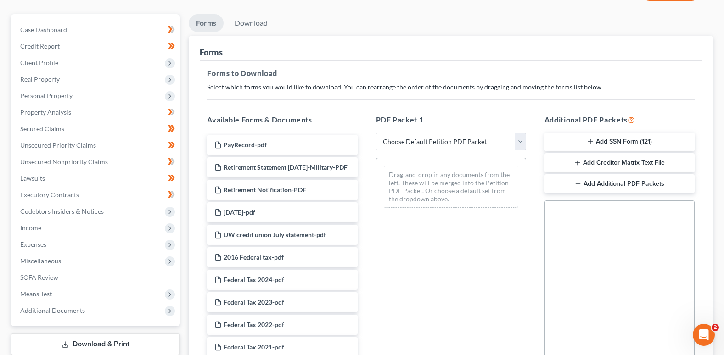
click at [446, 190] on div "Drag-and-drop in any documents from the left. These will be merged into the Pet…" at bounding box center [451, 187] width 134 height 42
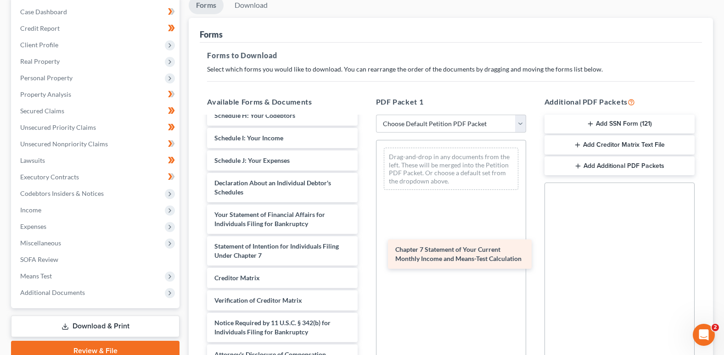
scroll to position [714, 0]
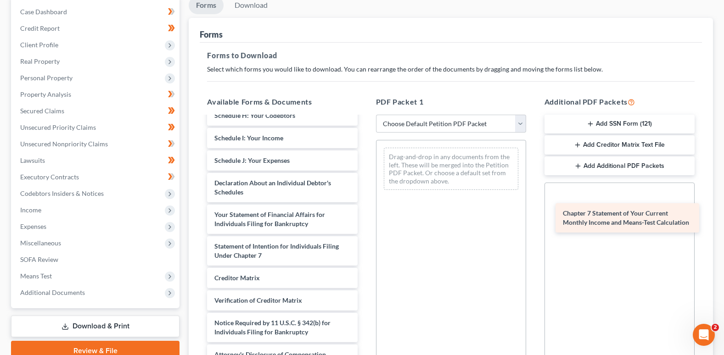
drag, startPoint x: 266, startPoint y: 251, endPoint x: 614, endPoint y: 218, distance: 349.9
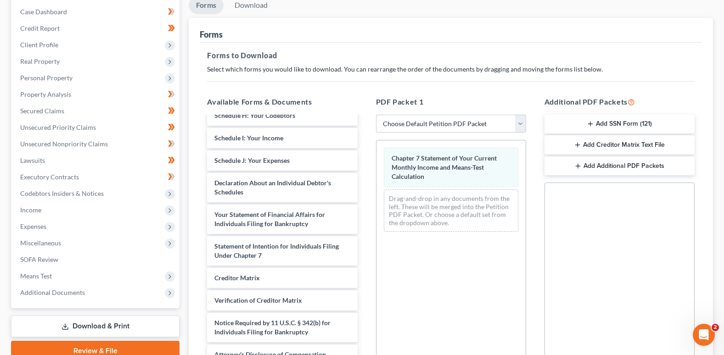
click at [577, 166] on line "button" at bounding box center [578, 166] width 4 height 0
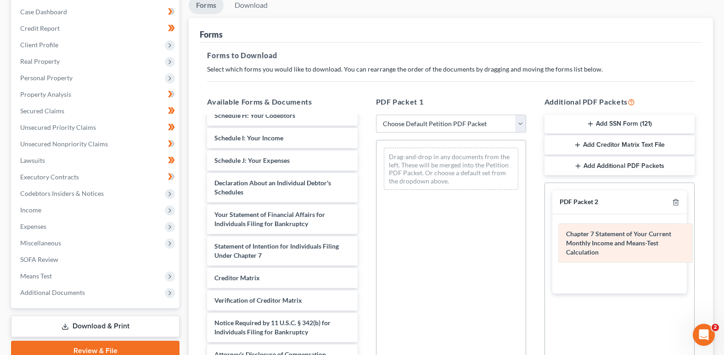
drag, startPoint x: 441, startPoint y: 160, endPoint x: 615, endPoint y: 236, distance: 190.1
click at [525, 197] on div "Chapter 7 Statement of Your Current Monthly Income and Means-Test Calculation C…" at bounding box center [450, 168] width 149 height 57
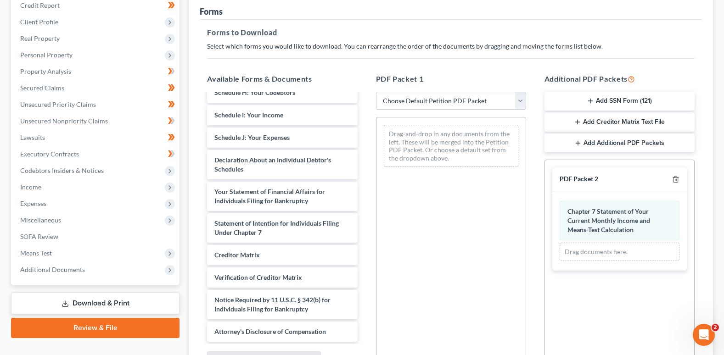
scroll to position [138, 0]
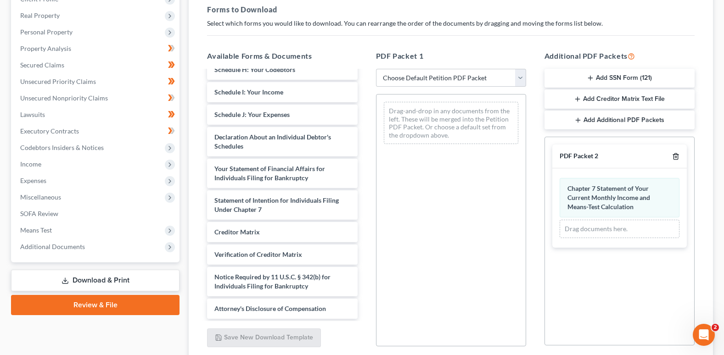
click at [674, 156] on icon "button" at bounding box center [675, 156] width 7 height 7
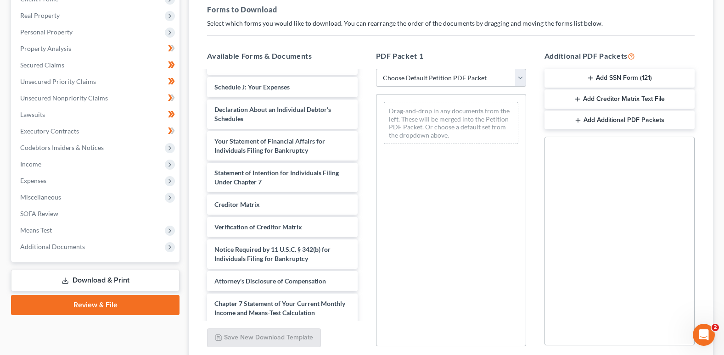
scroll to position [746, 0]
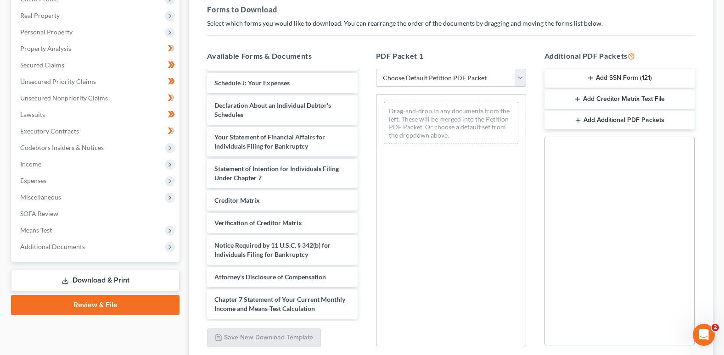
click at [572, 152] on div "Social Security Number Statement of Social Security Number Creditor Matrix Text…" at bounding box center [619, 241] width 150 height 209
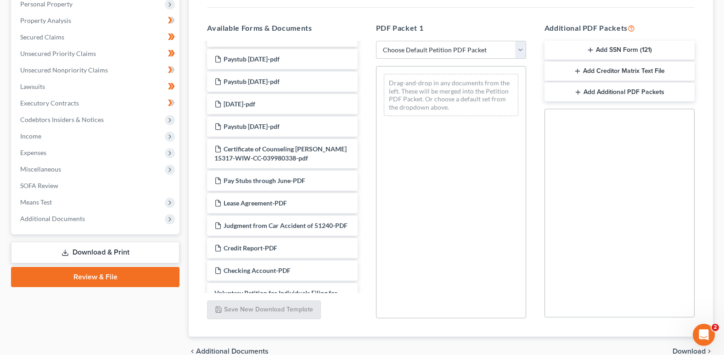
scroll to position [120, 0]
